Goal: Information Seeking & Learning: Learn about a topic

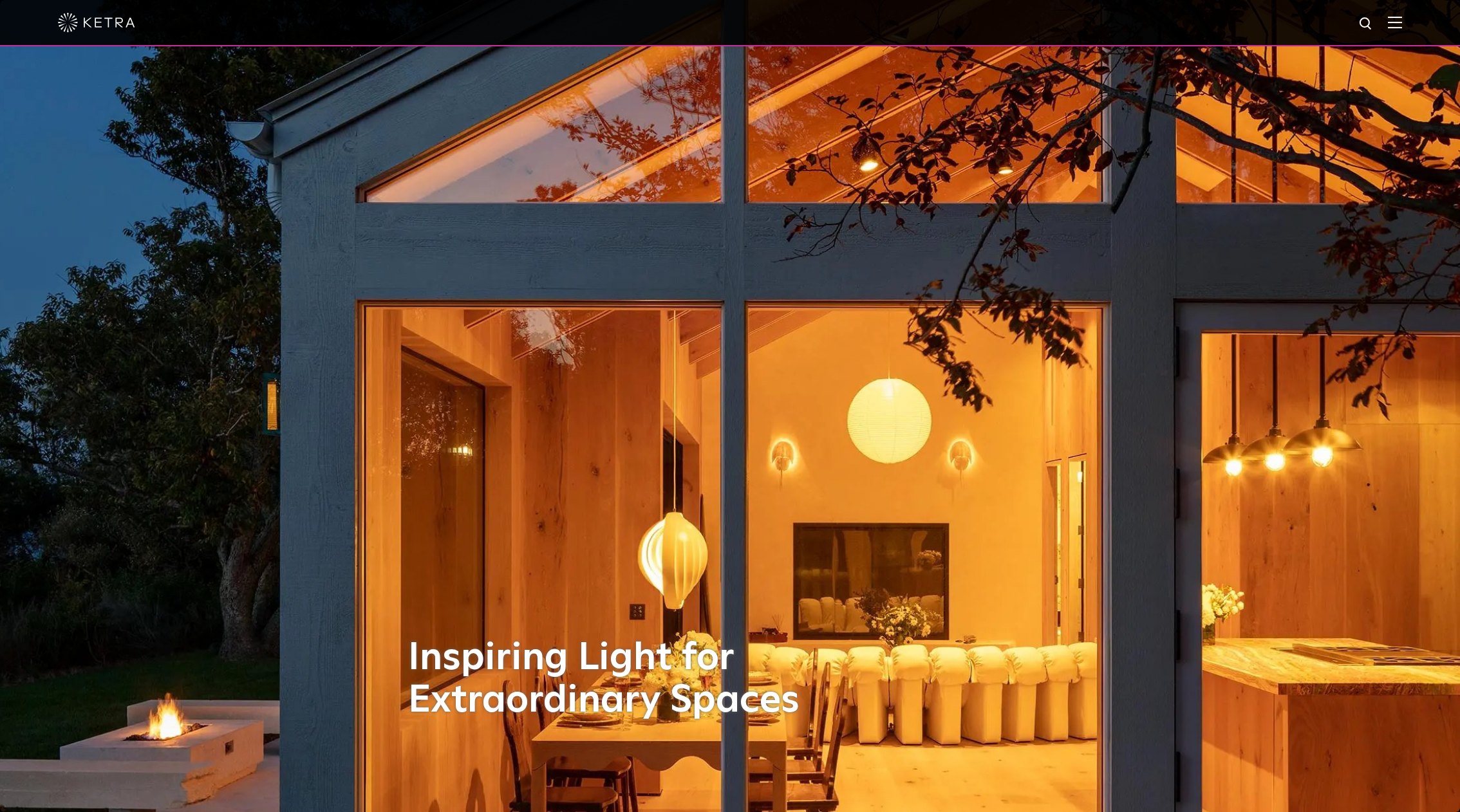
click at [1394, 28] on div at bounding box center [730, 23] width 1344 height 45
click at [1402, 28] on img at bounding box center [1395, 22] width 14 height 12
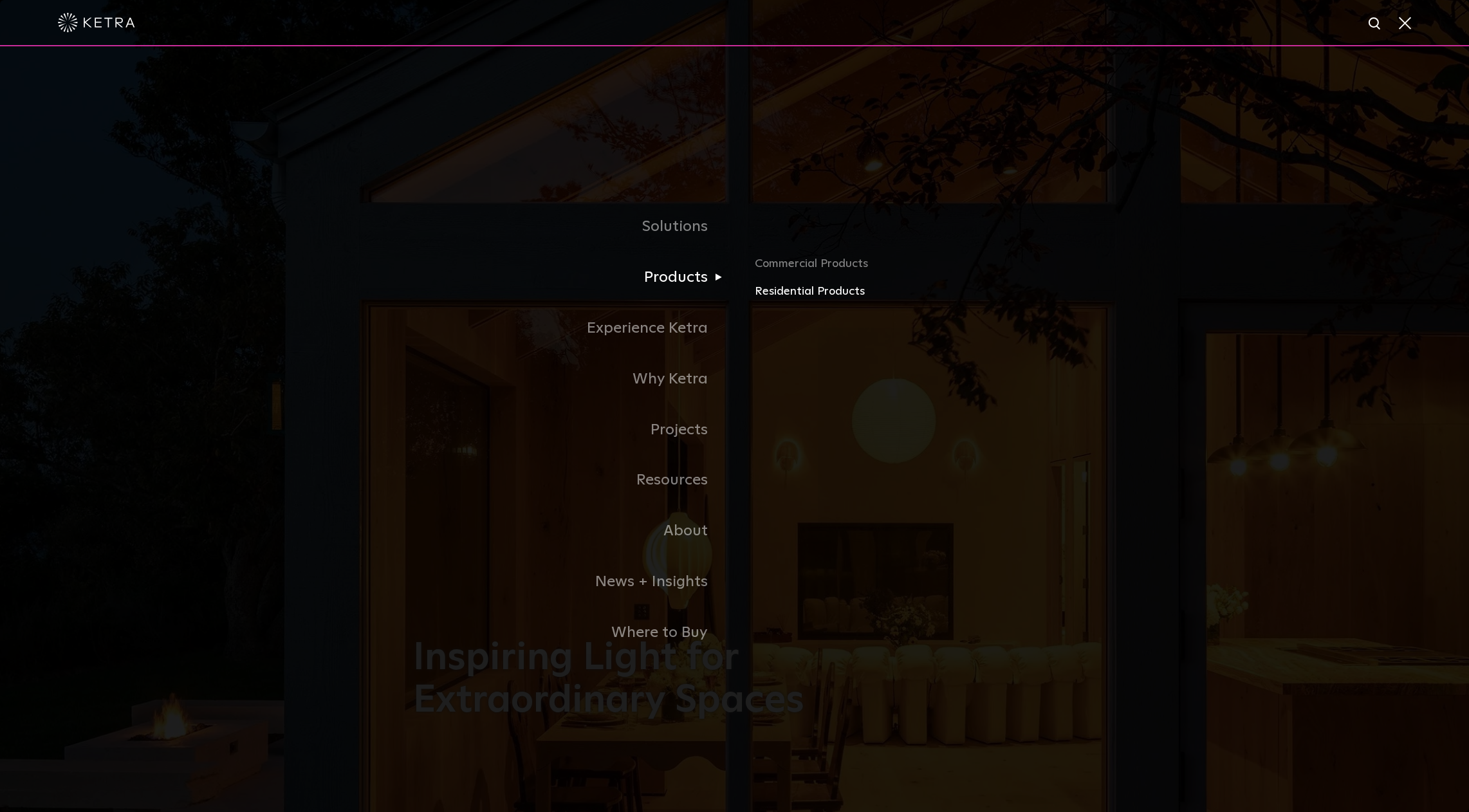
click at [793, 287] on link "Residential Products" at bounding box center [905, 292] width 301 height 18
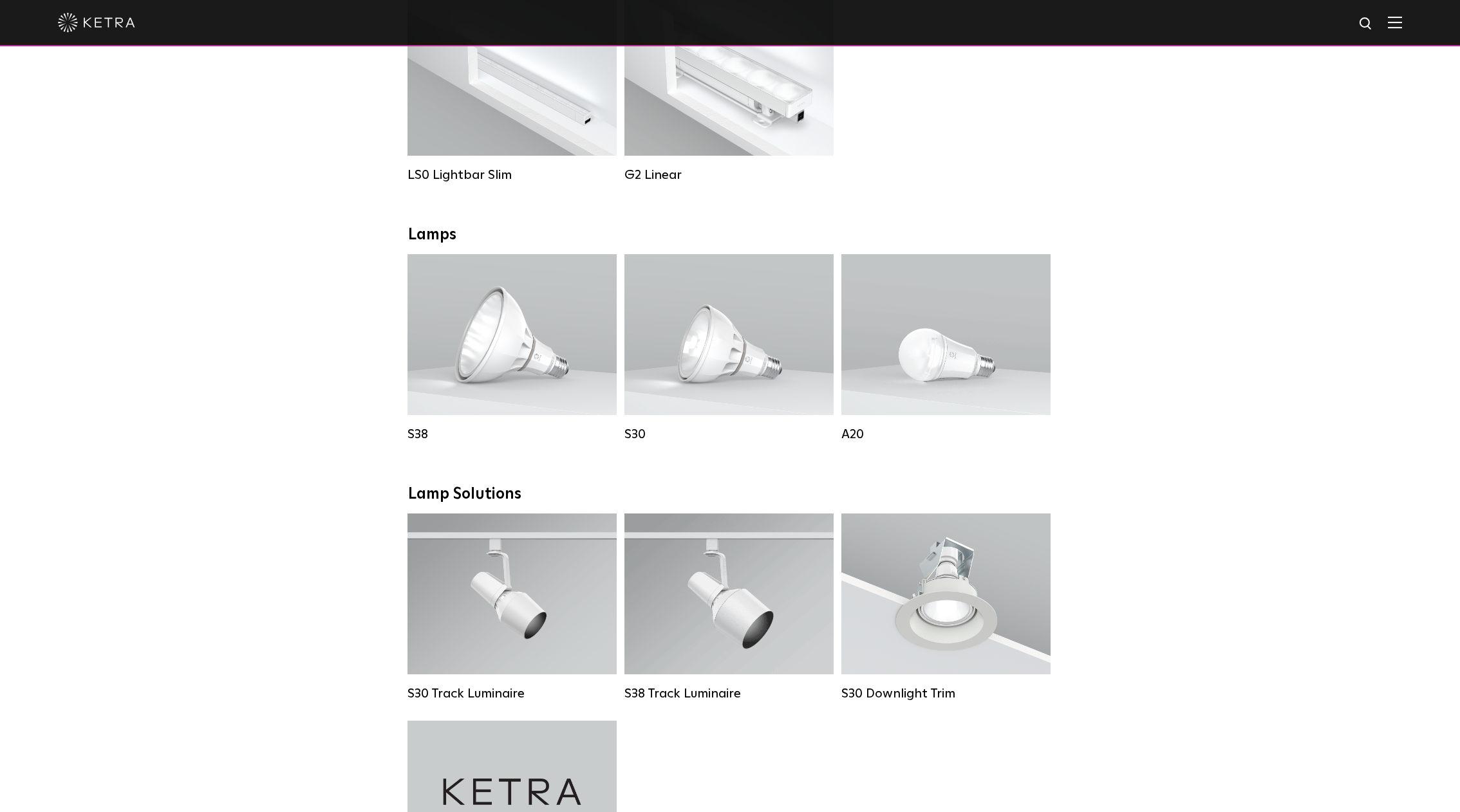
scroll to position [838, 0]
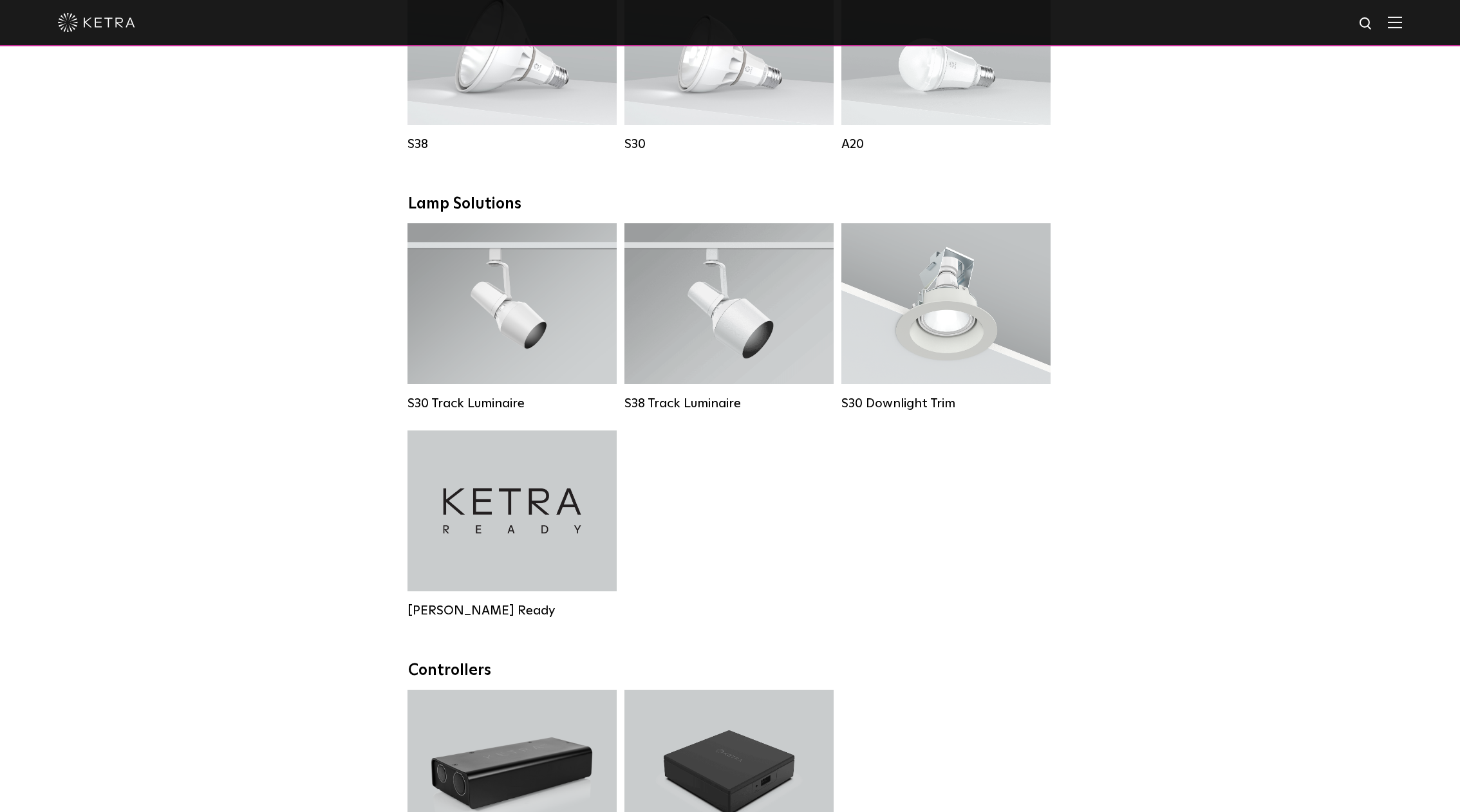
click at [416, 0] on div at bounding box center [730, 23] width 1344 height 45
click at [1120, 460] on div "Downlights D2 Downlight Family Lumen Output: 1200 Colors: White / Black / Gloss…" at bounding box center [730, 312] width 1460 height 1790
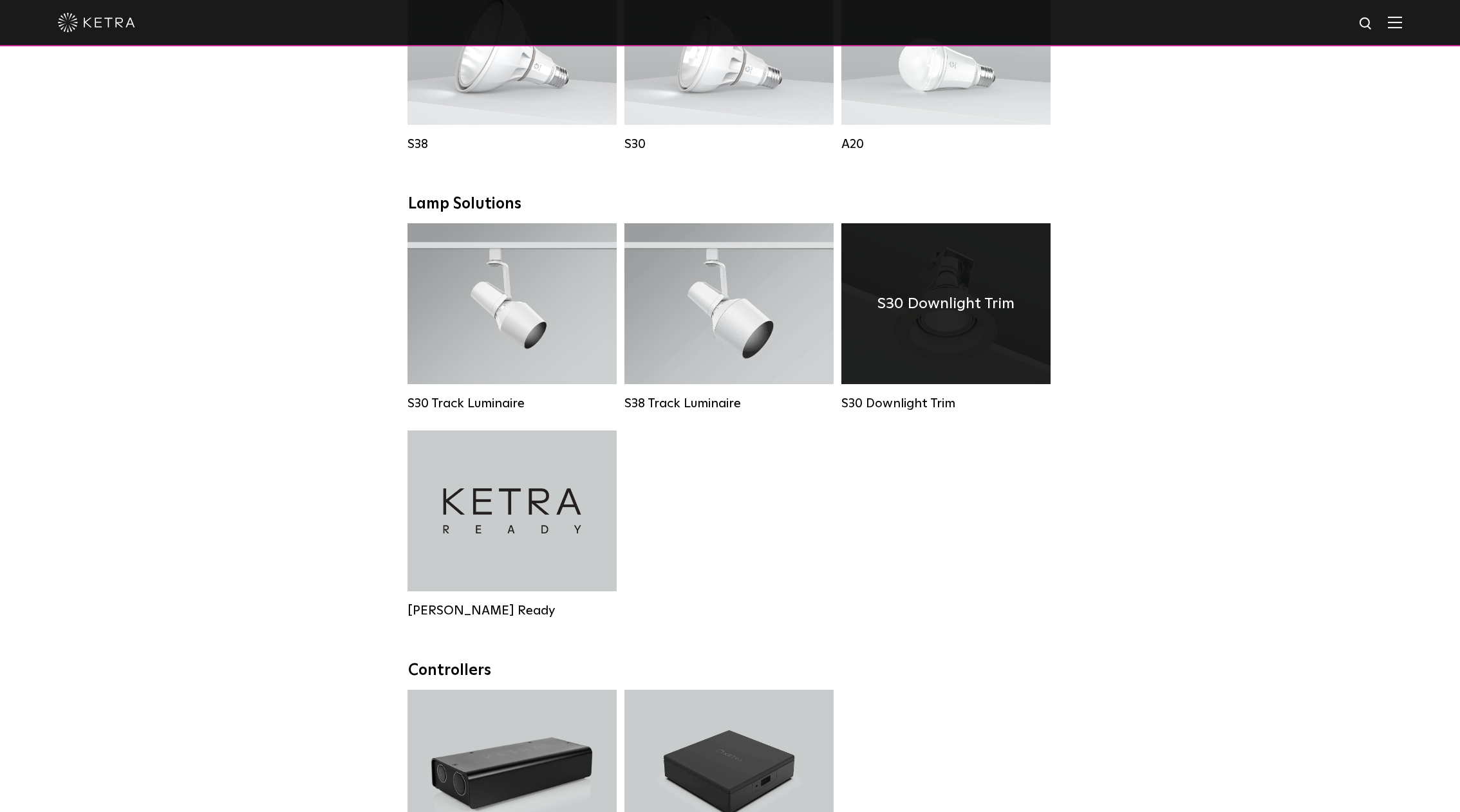
click at [954, 311] on h4 "S30 Downlight Trim" at bounding box center [945, 304] width 137 height 24
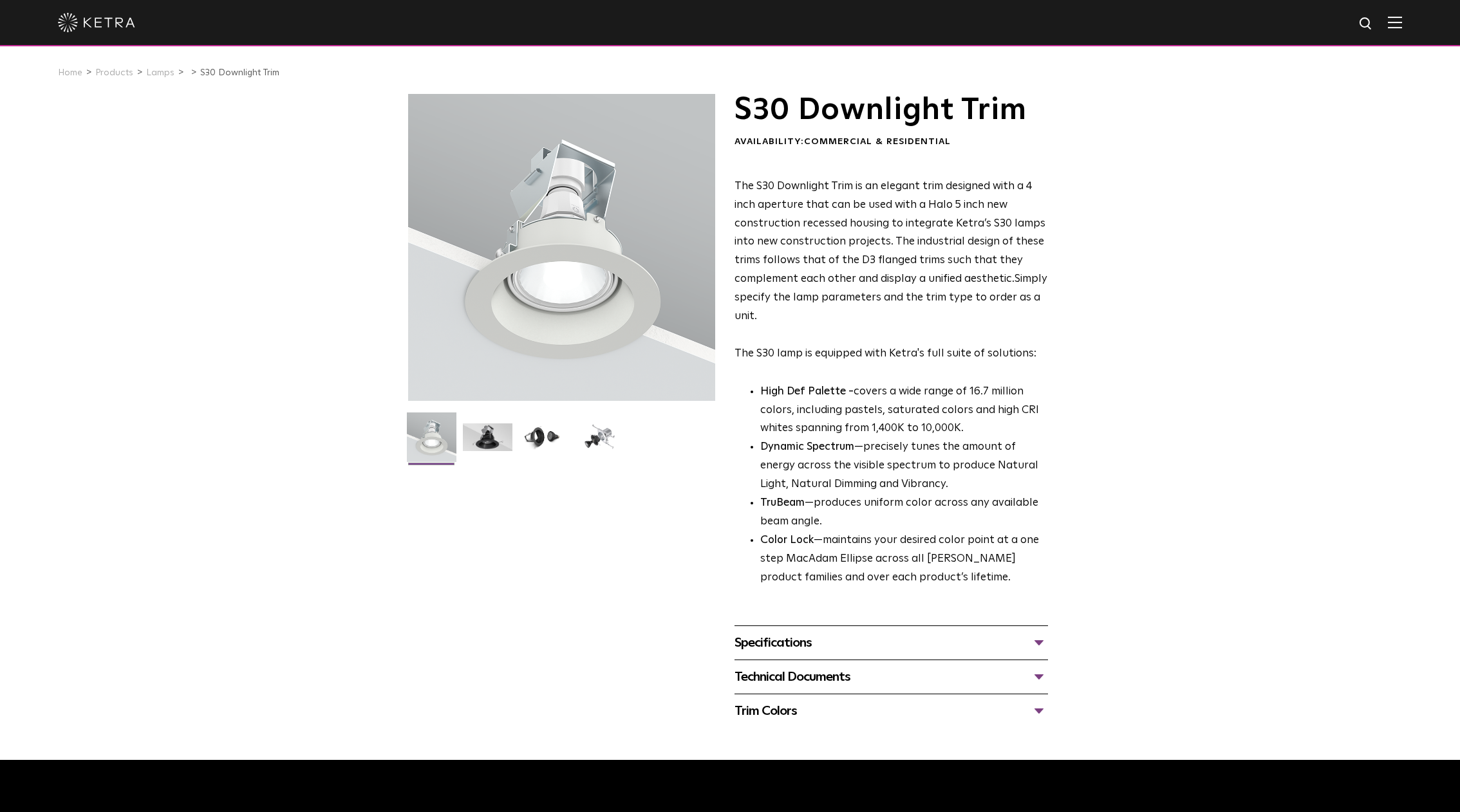
click at [874, 644] on div "Specifications" at bounding box center [891, 643] width 313 height 21
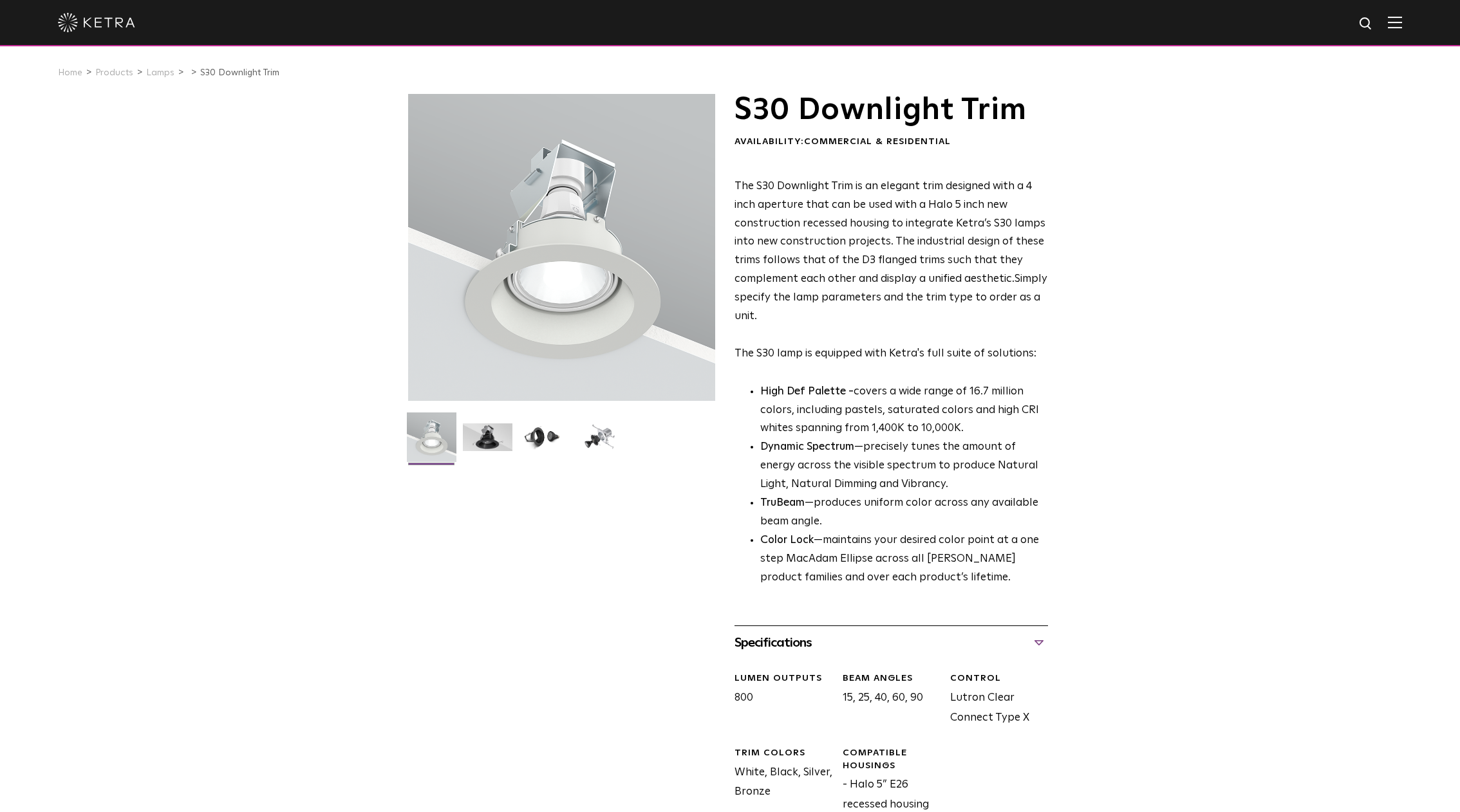
click at [874, 644] on div "Specifications" at bounding box center [891, 643] width 313 height 21
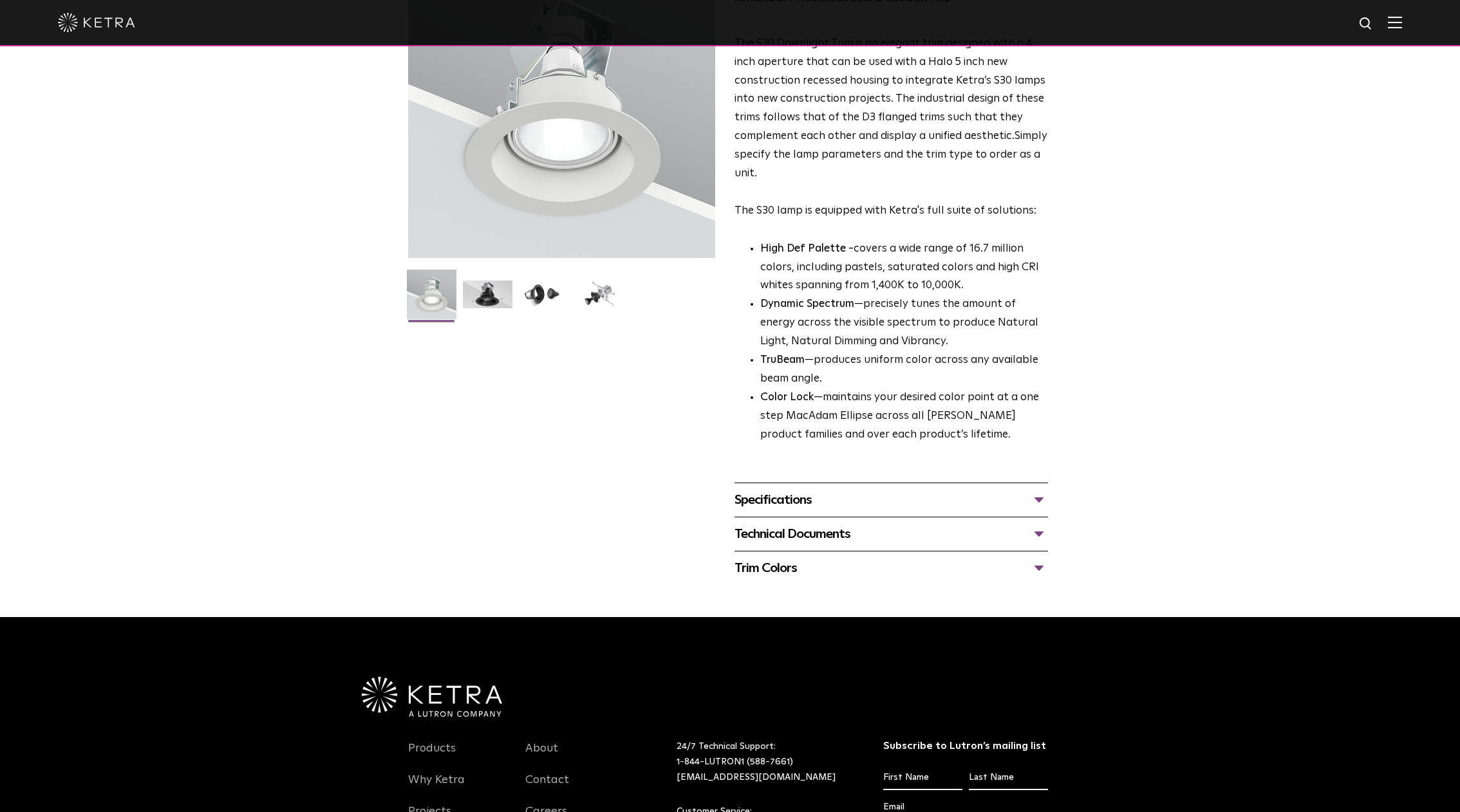
scroll to position [209, 0]
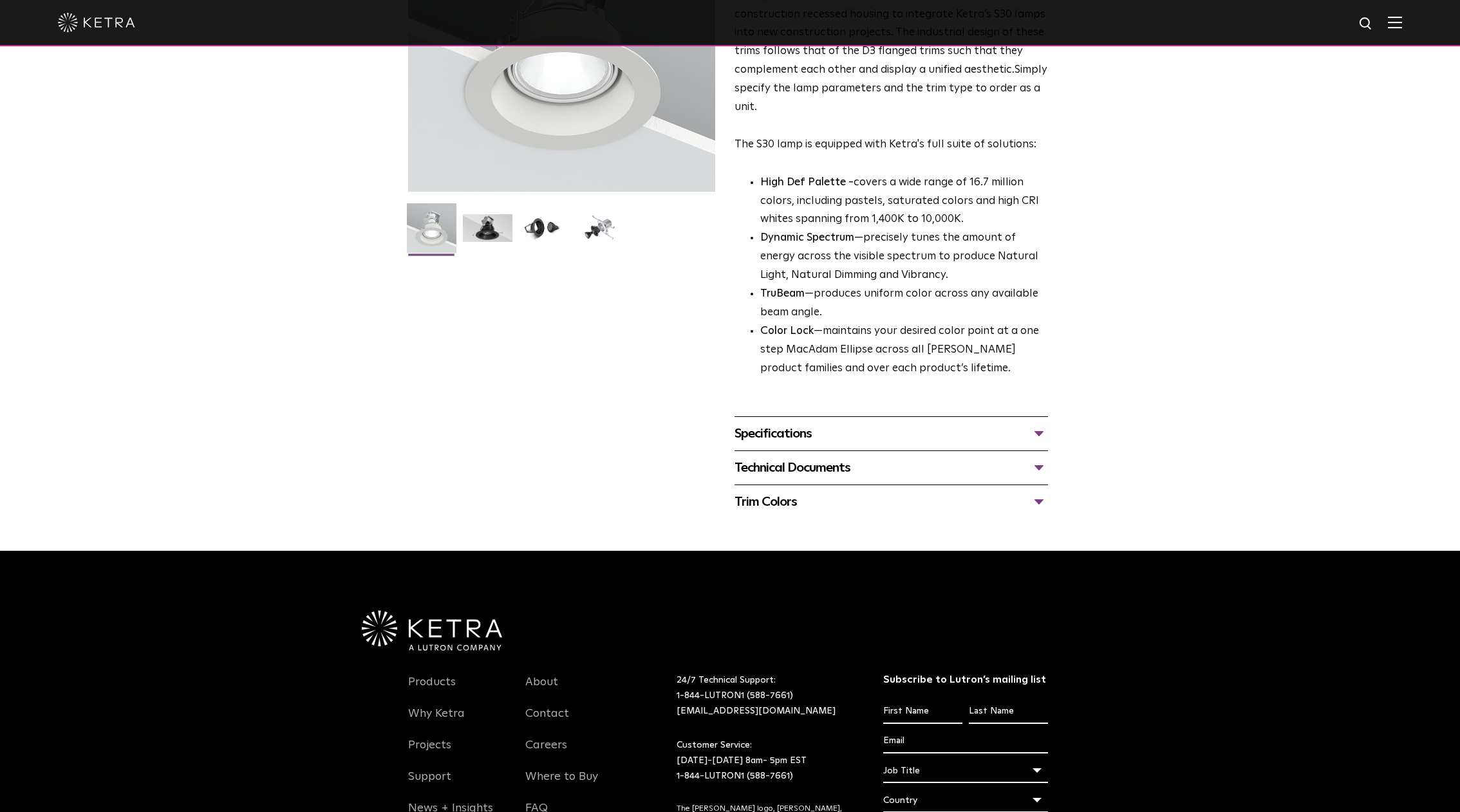
click at [871, 428] on div "Specifications" at bounding box center [891, 433] width 313 height 21
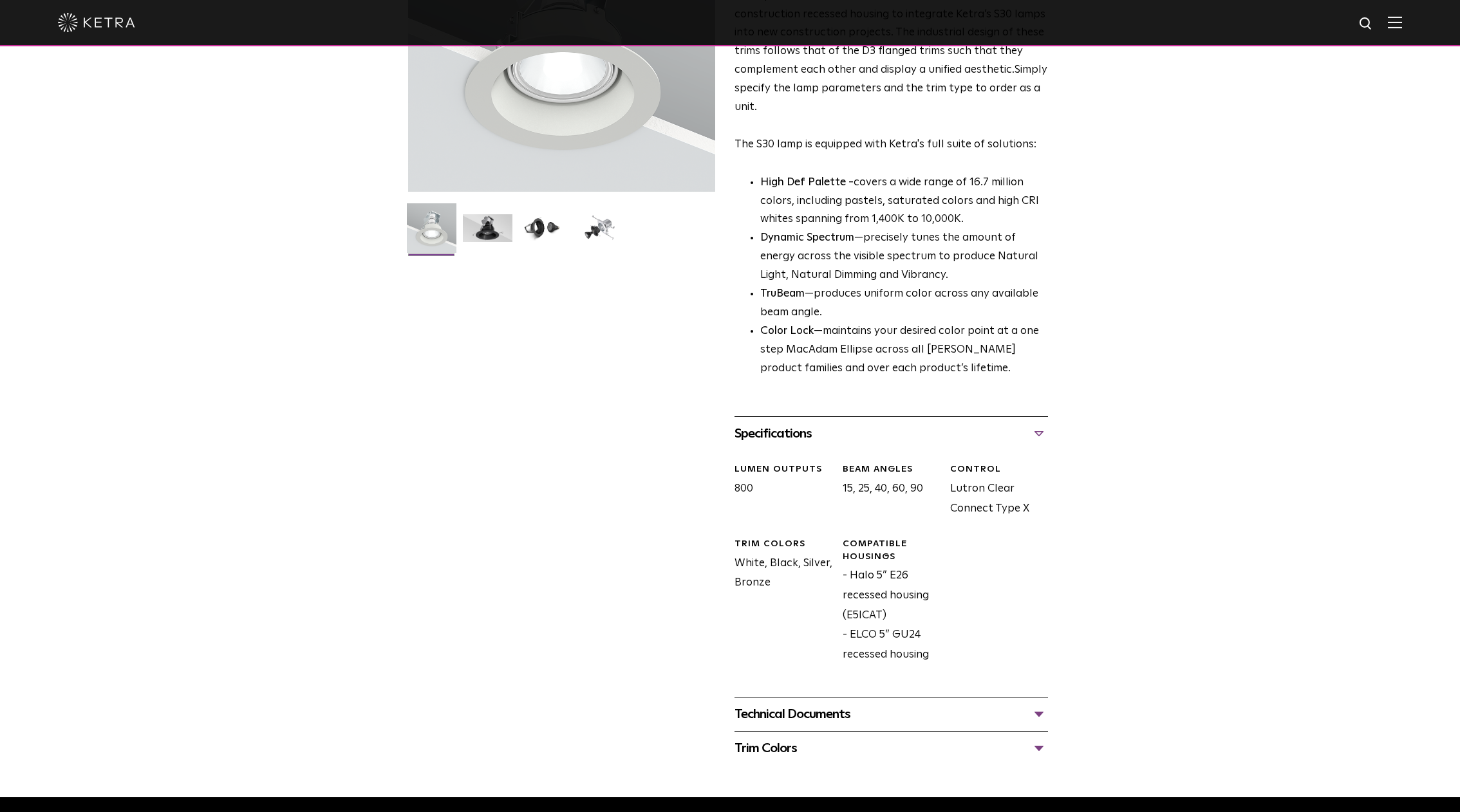
click at [871, 428] on div "Specifications" at bounding box center [891, 433] width 313 height 21
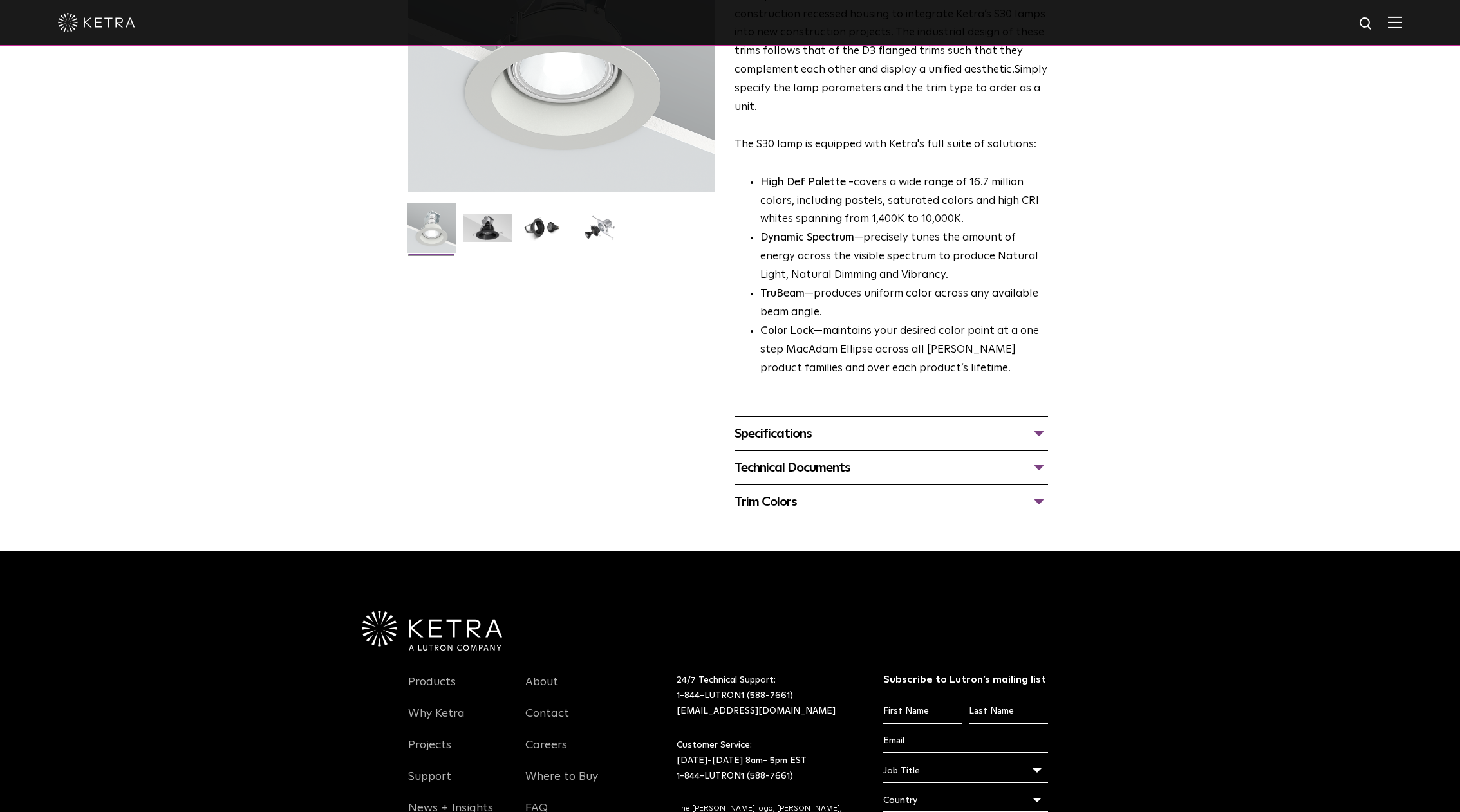
click at [859, 433] on div "Specifications" at bounding box center [891, 433] width 313 height 21
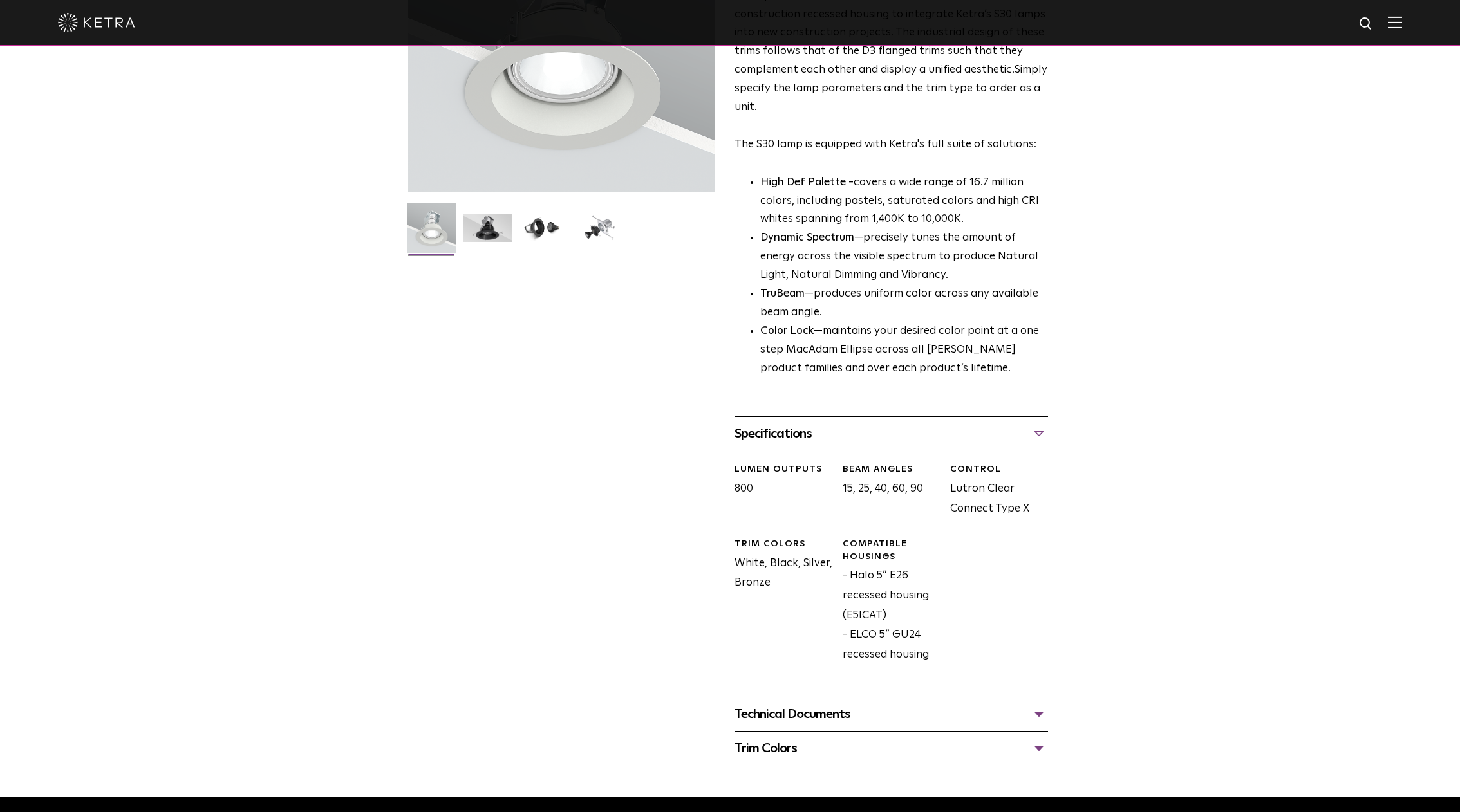
click at [859, 433] on div "Specifications" at bounding box center [891, 433] width 313 height 21
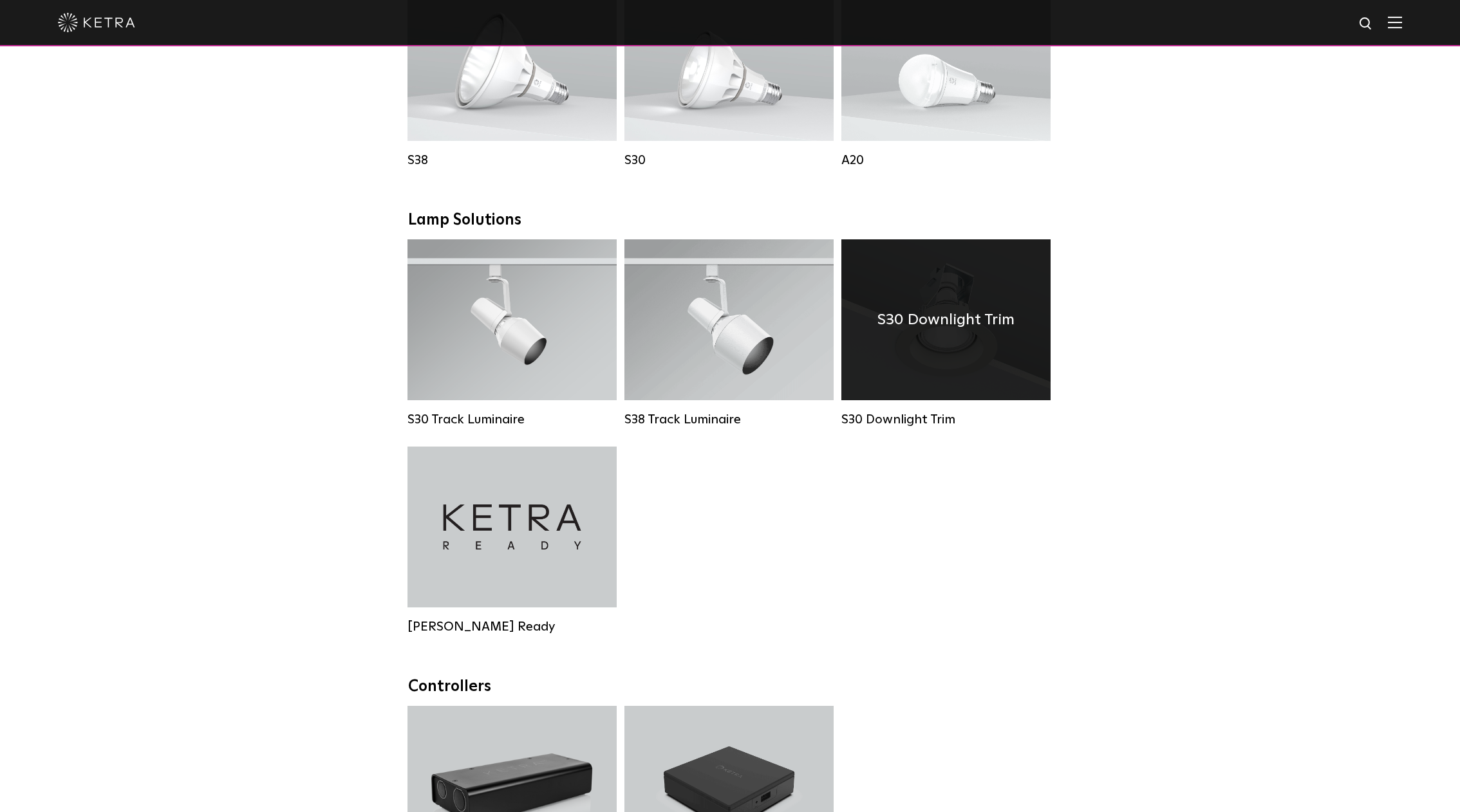
scroll to position [745, 0]
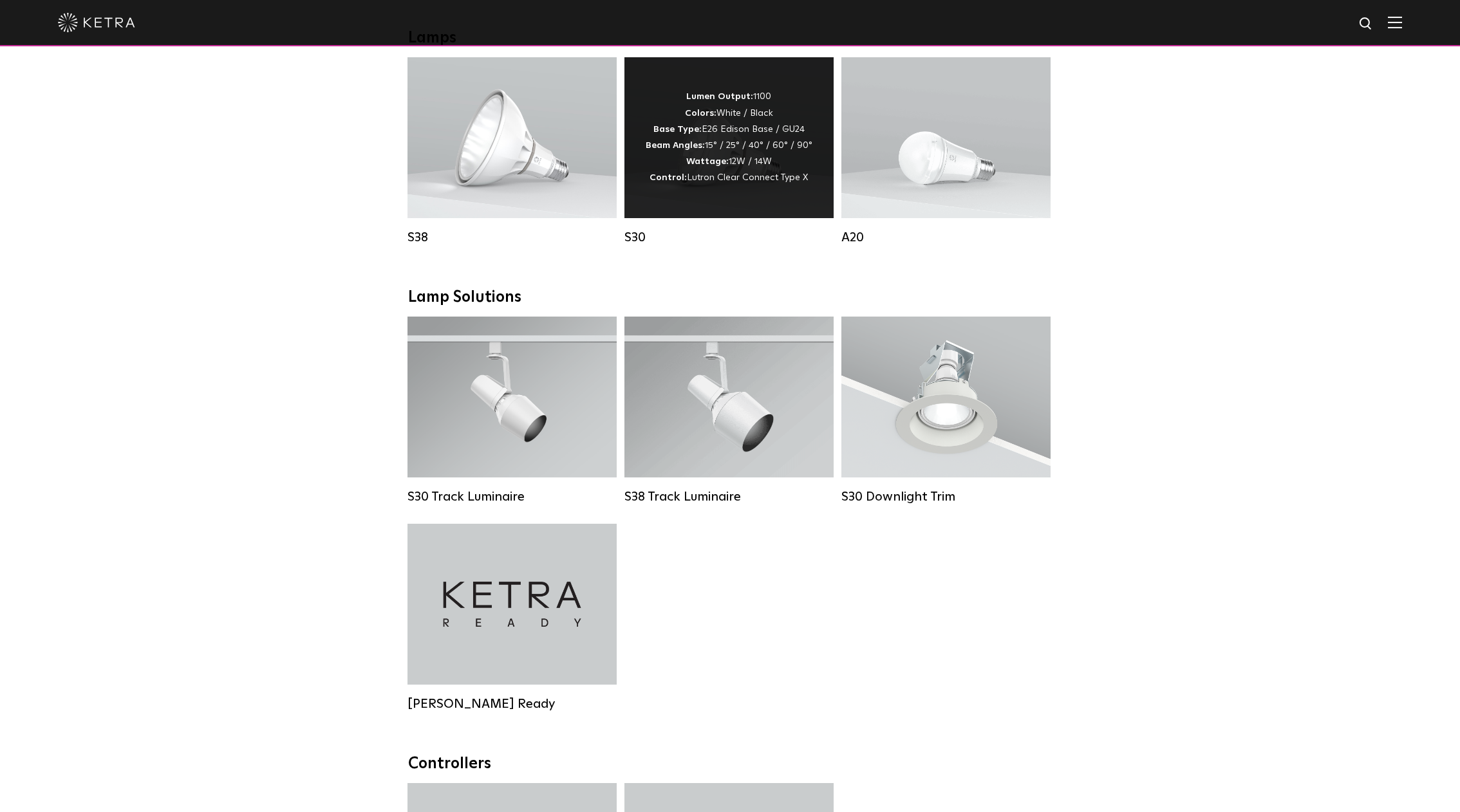
click at [737, 171] on div "Lumen Output: 1100 Colors: White / Black Base Type: E26 Edison Base / GU24 Beam…" at bounding box center [729, 138] width 166 height 97
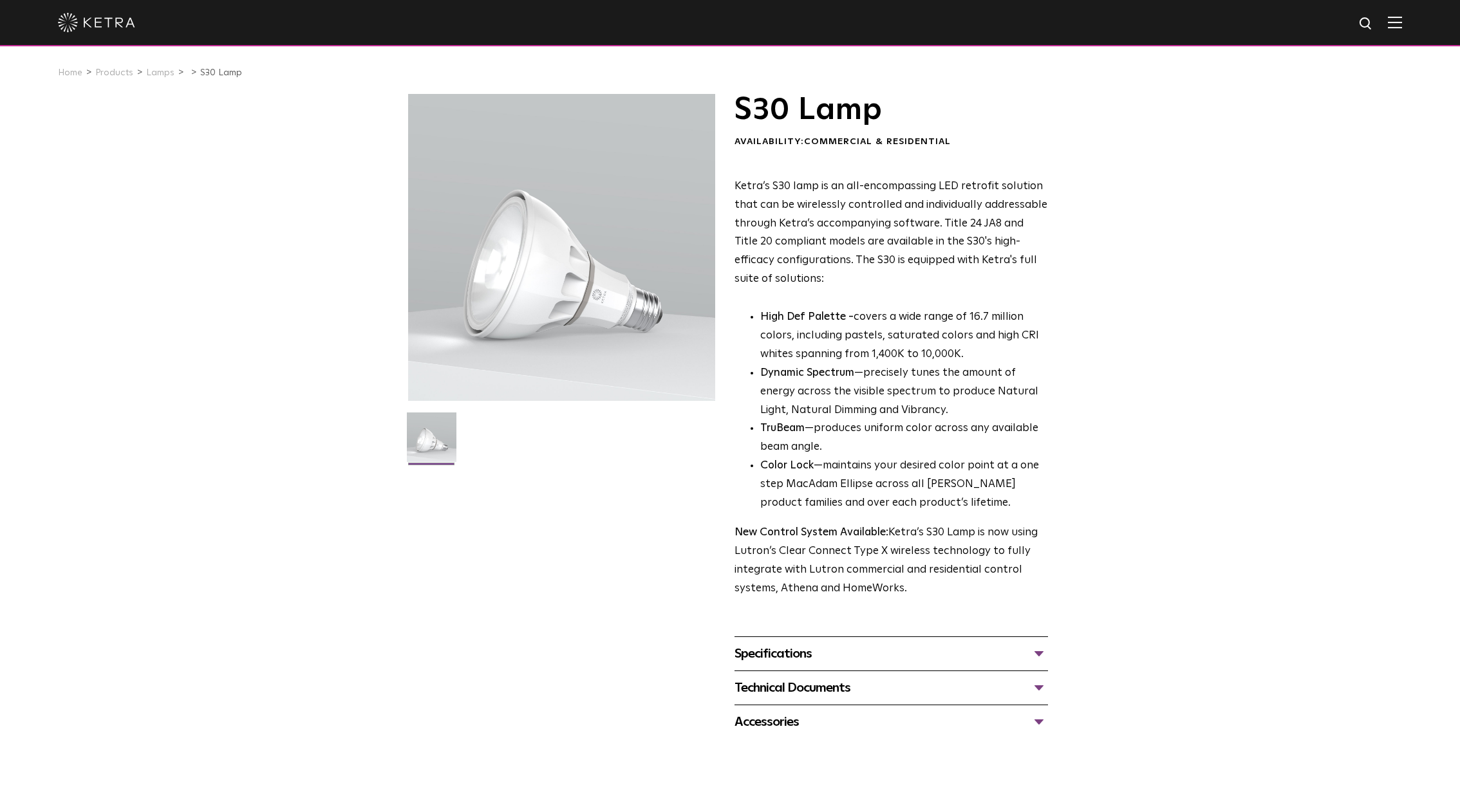
scroll to position [221, 0]
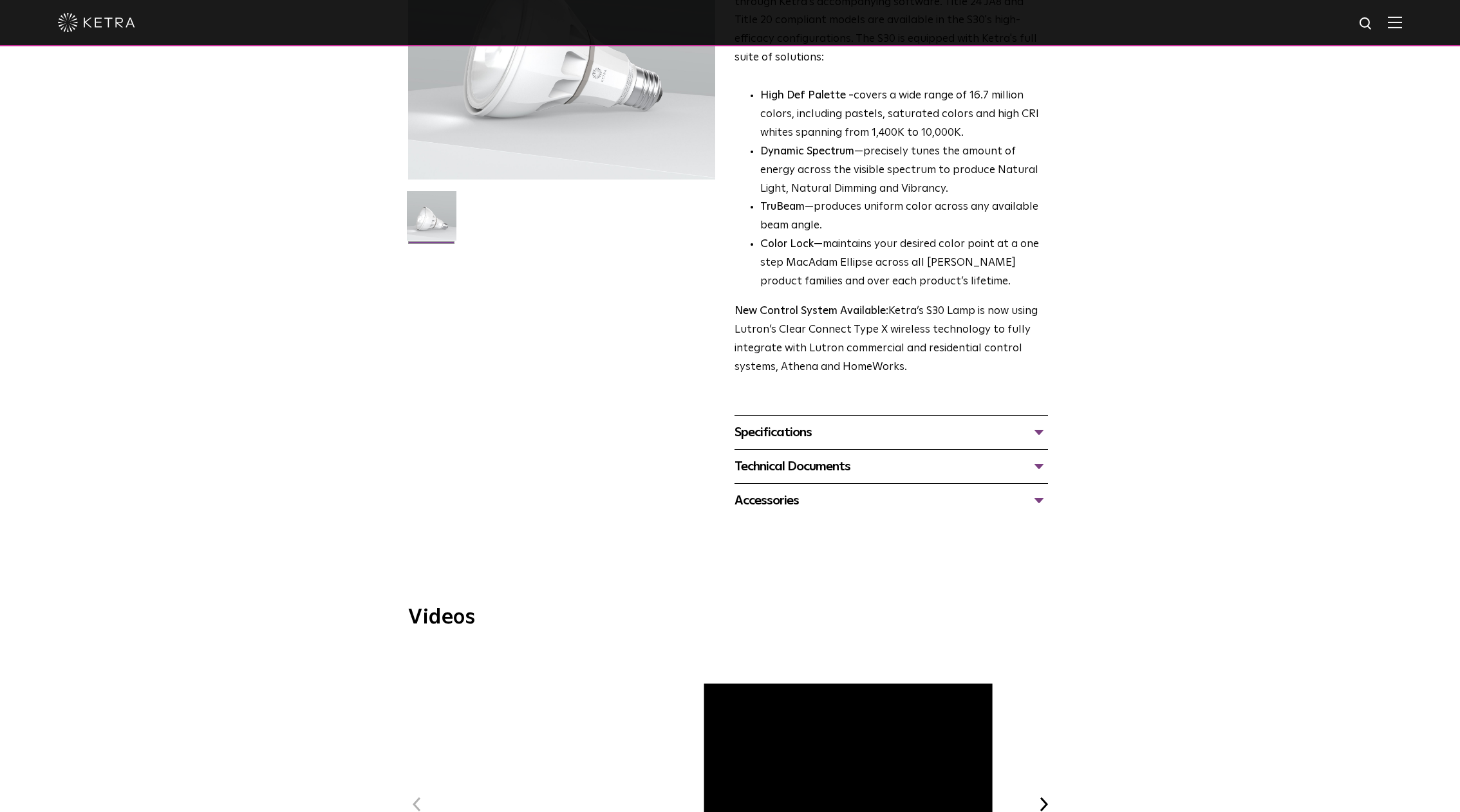
click at [871, 421] on div "Specifications DIMENSIONS Size 30 Long Neck LUMEN OUTPUTS 1100 HOUSING COLORS W…" at bounding box center [891, 432] width 313 height 34
click at [868, 427] on div "Specifications" at bounding box center [891, 433] width 313 height 21
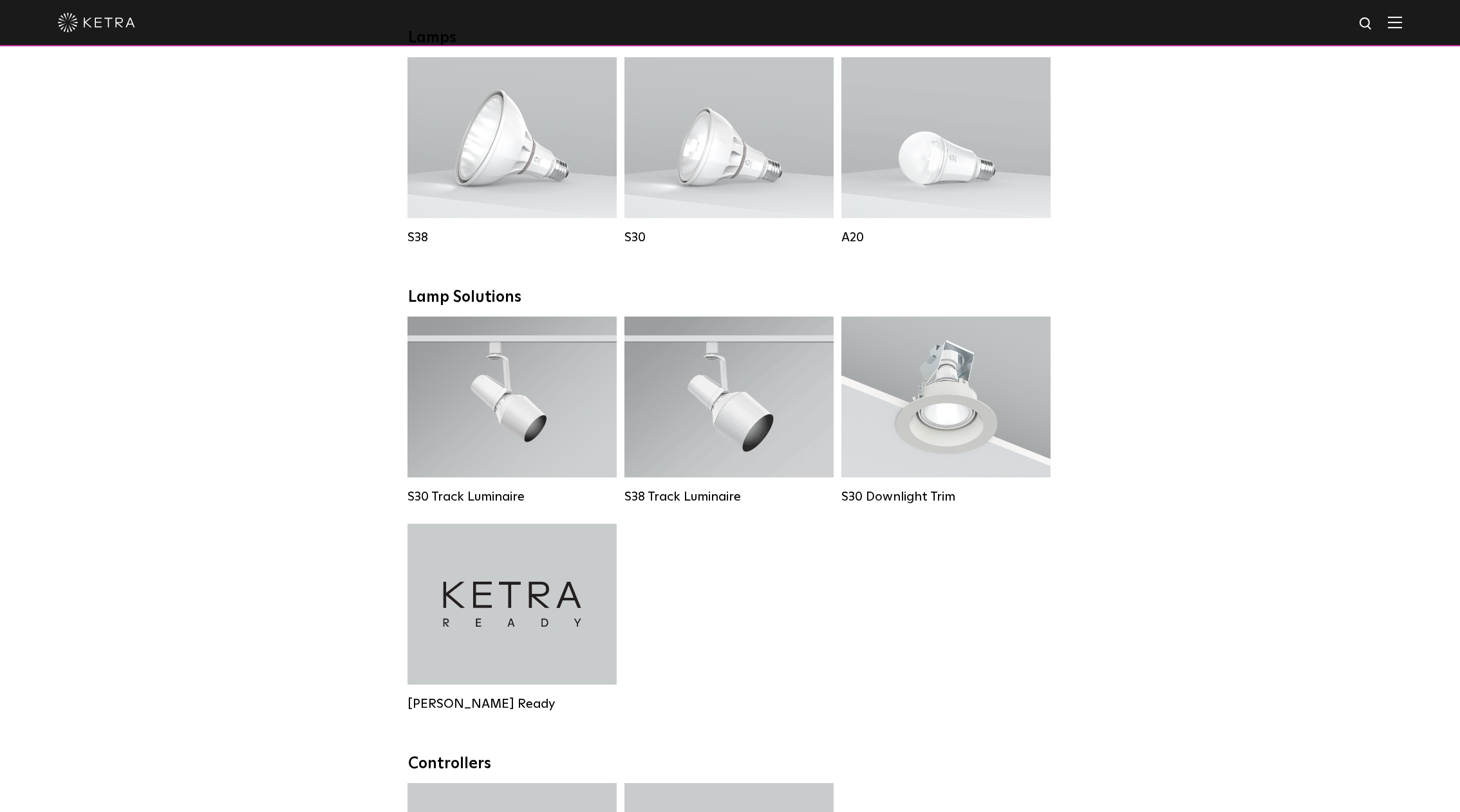
click at [1166, 561] on div "Downlights D2 Downlight Family Lumen Output: 1200 Colors: White / Black / Gloss…" at bounding box center [730, 405] width 1460 height 1790
